Goal: Navigation & Orientation: Find specific page/section

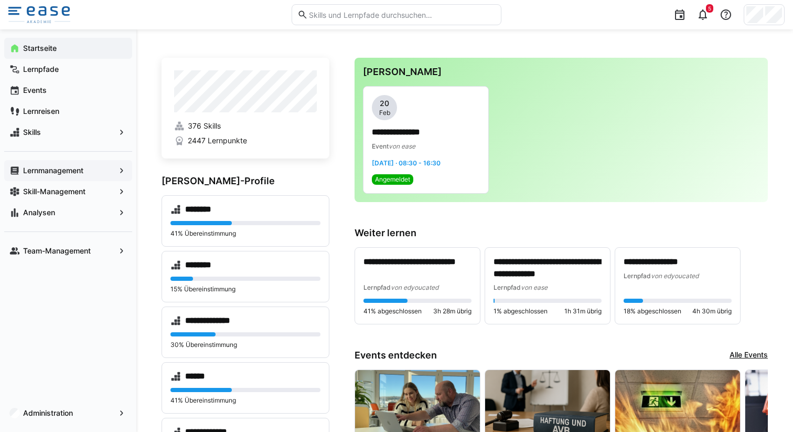
click at [102, 165] on span "Lernmanagement" at bounding box center [67, 170] width 93 height 10
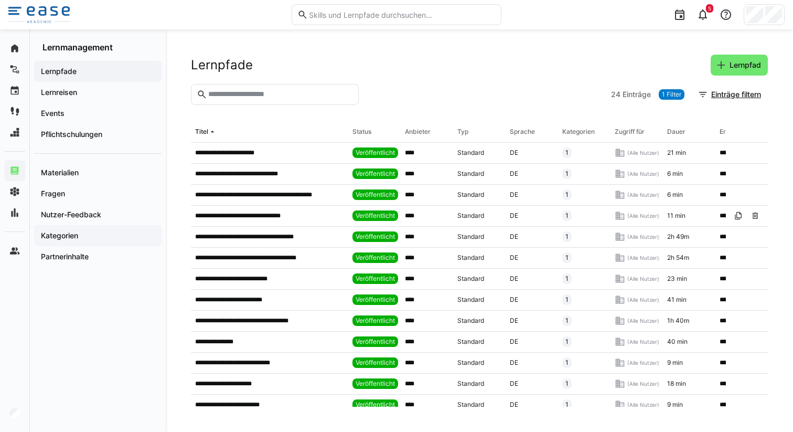
click at [0, 0] on app-navigation-label "Kategorien" at bounding box center [0, 0] width 0 height 0
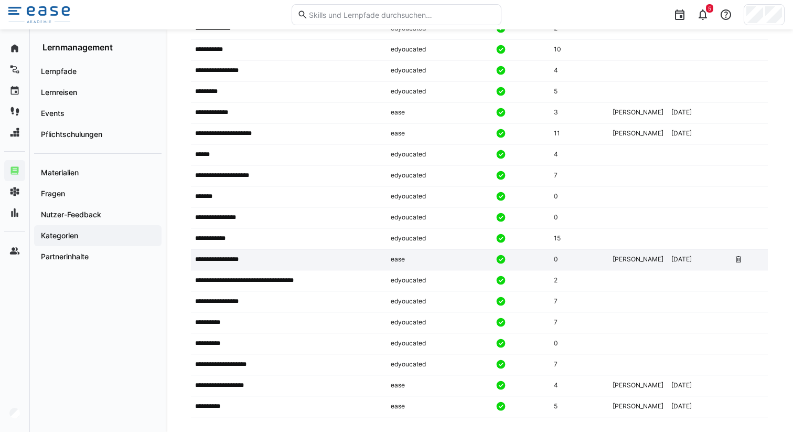
scroll to position [261, 0]
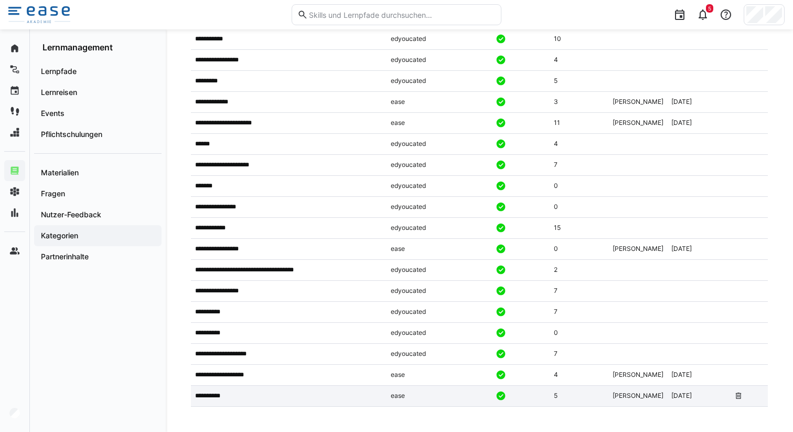
click at [245, 401] on div "**********" at bounding box center [289, 395] width 196 height 21
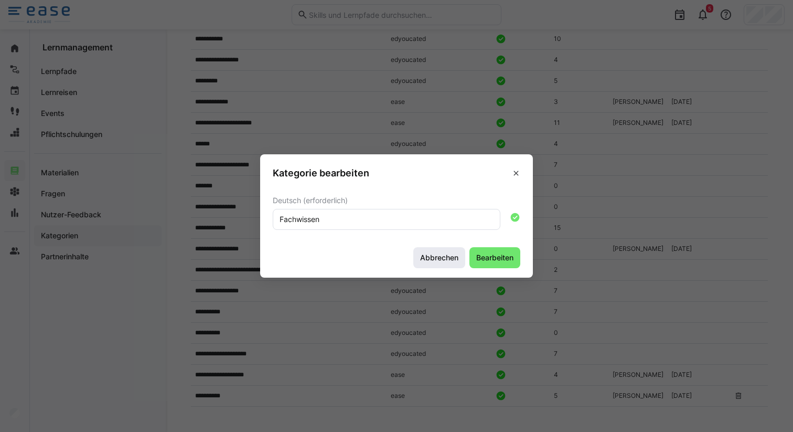
click at [442, 252] on span "Abbrechen" at bounding box center [438, 257] width 41 height 10
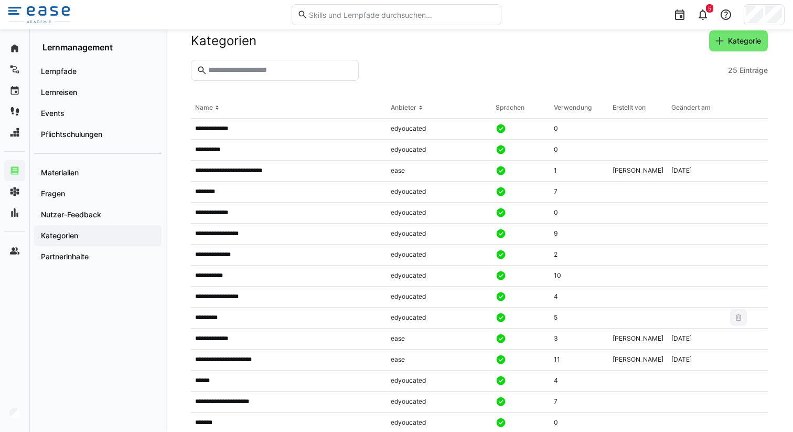
scroll to position [0, 0]
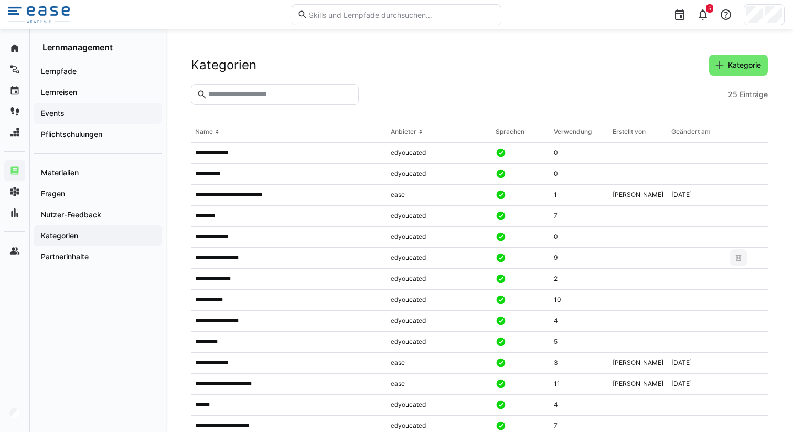
click at [72, 112] on span "Events" at bounding box center [97, 113] width 117 height 10
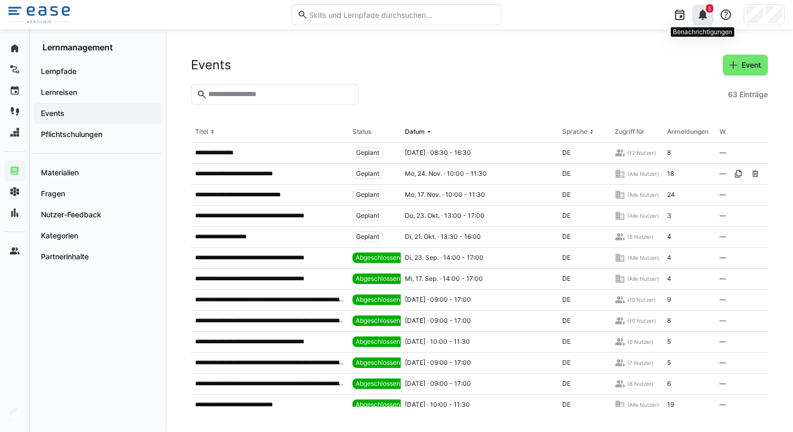
click at [705, 12] on eds-icon at bounding box center [702, 14] width 13 height 13
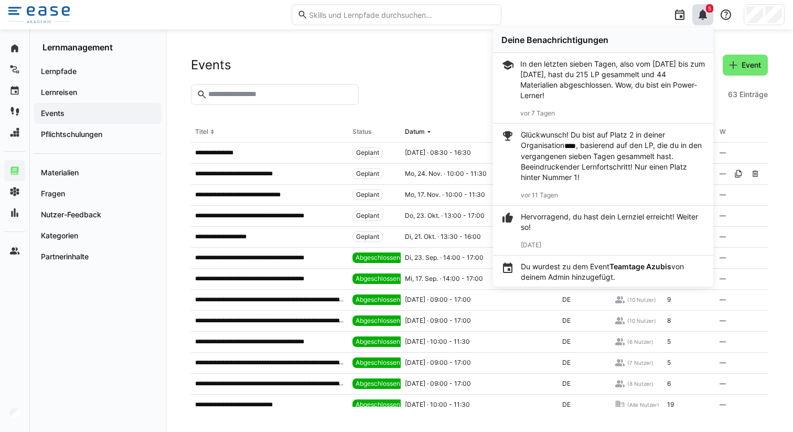
click at [602, 1] on div "5 Deine Benachrichtigungen In den letzten sieben Tagen, also vom [DATE] bis zum…" at bounding box center [647, 14] width 276 height 29
